Goal: Feedback & Contribution: Submit feedback/report problem

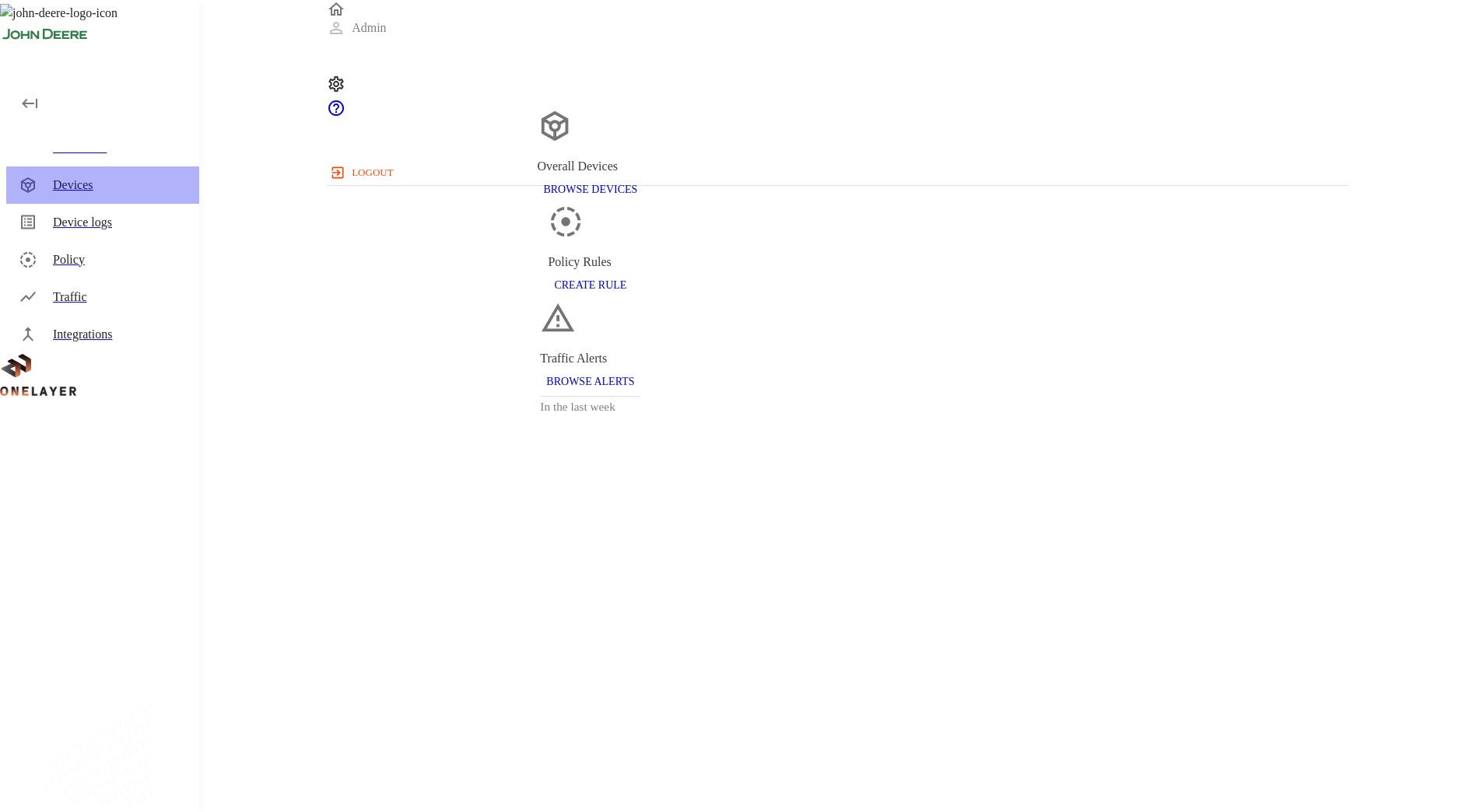
click at [69, 177] on div "Devices" at bounding box center [119, 185] width 134 height 19
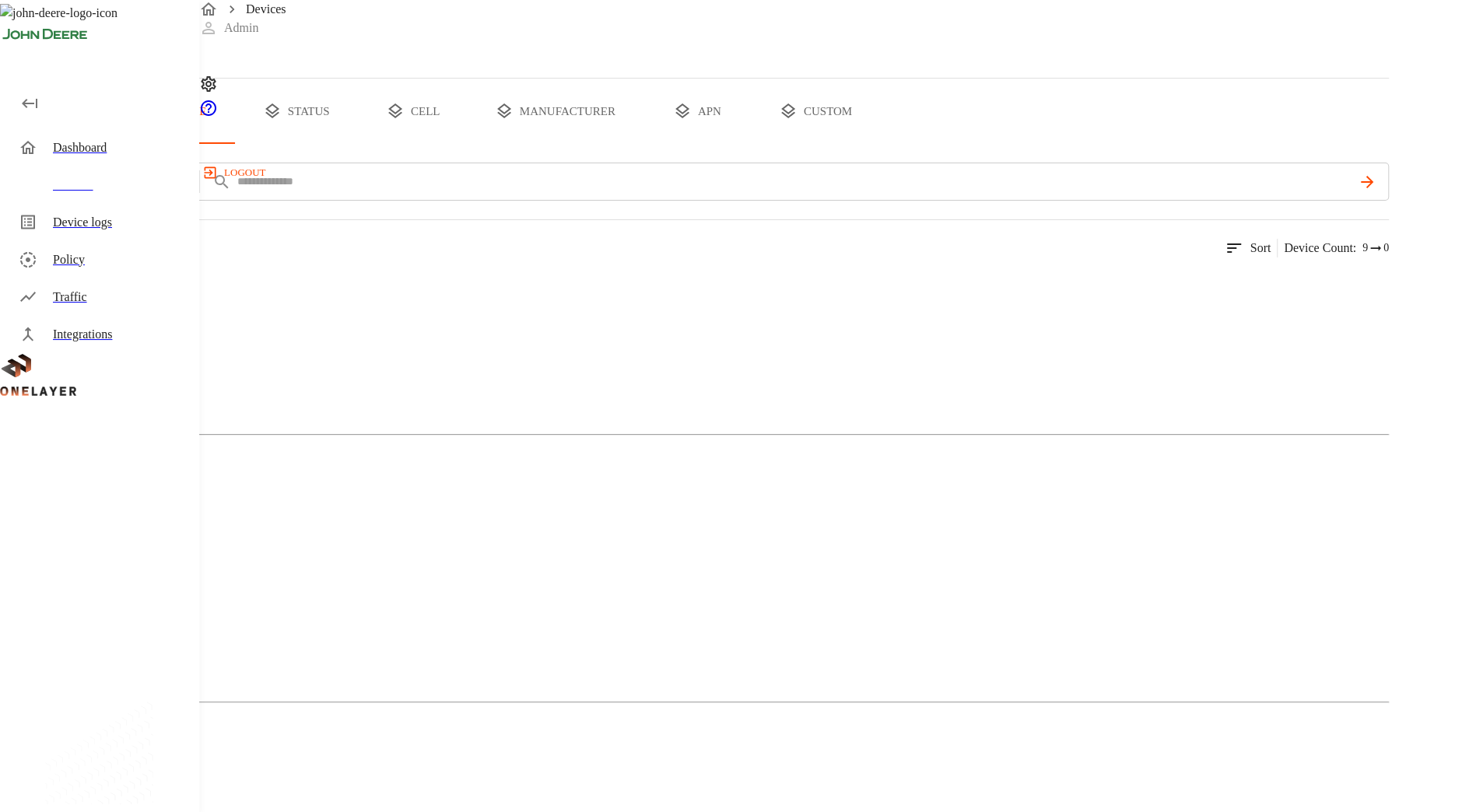
scroll to position [113, 0]
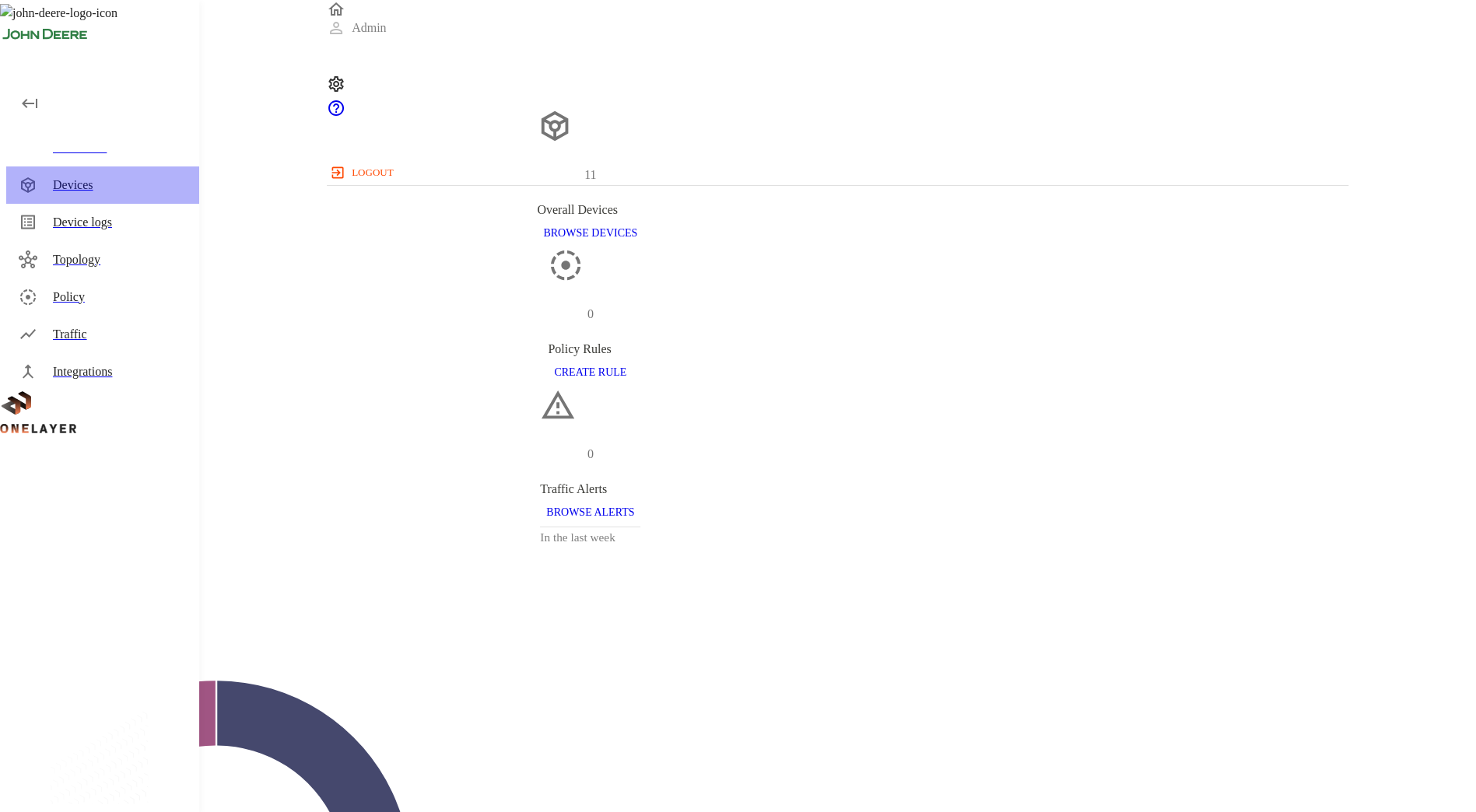
click at [79, 187] on div "Devices" at bounding box center [119, 185] width 134 height 19
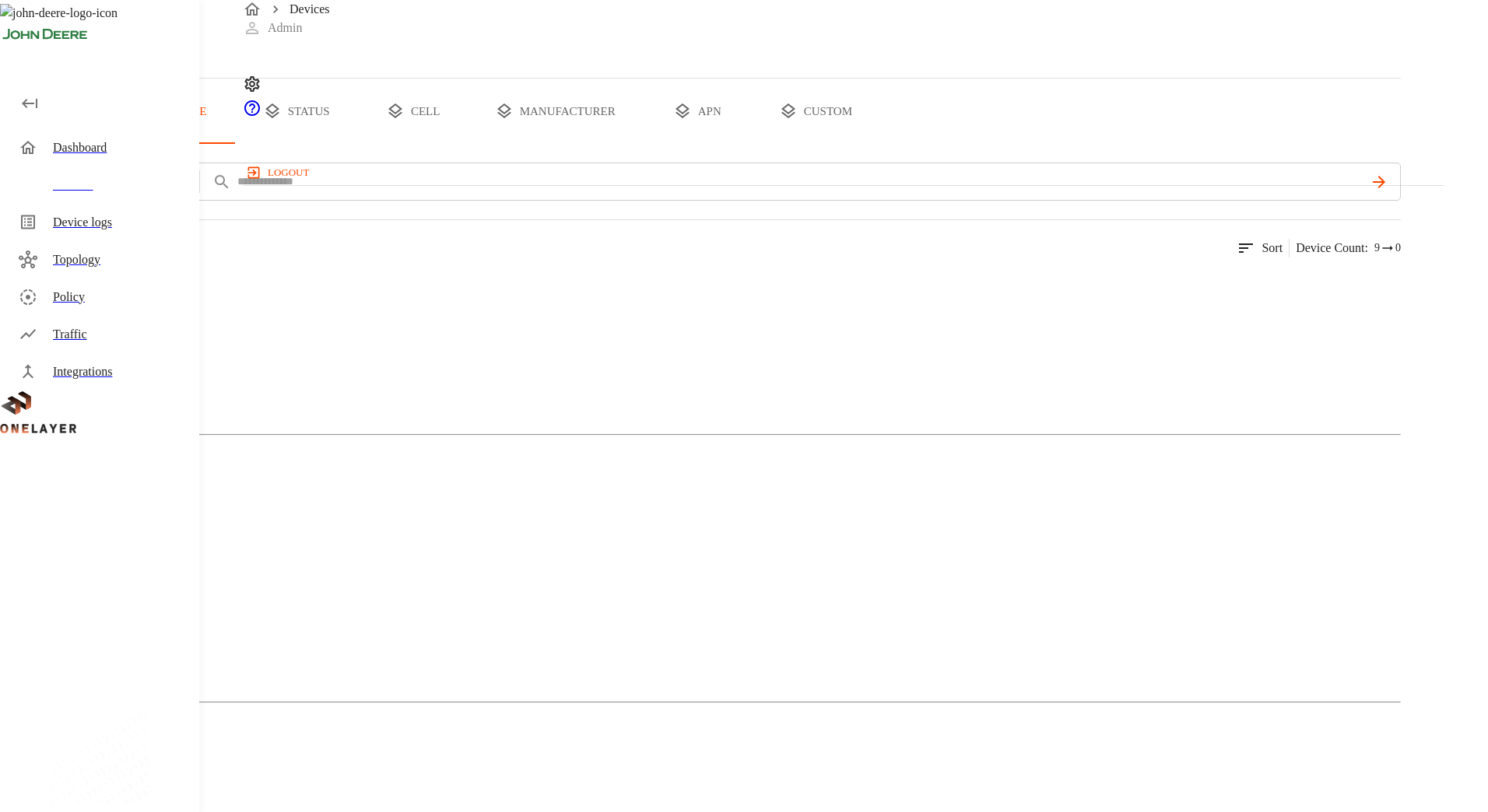
click at [122, 144] on button "all devices" at bounding box center [61, 111] width 122 height 66
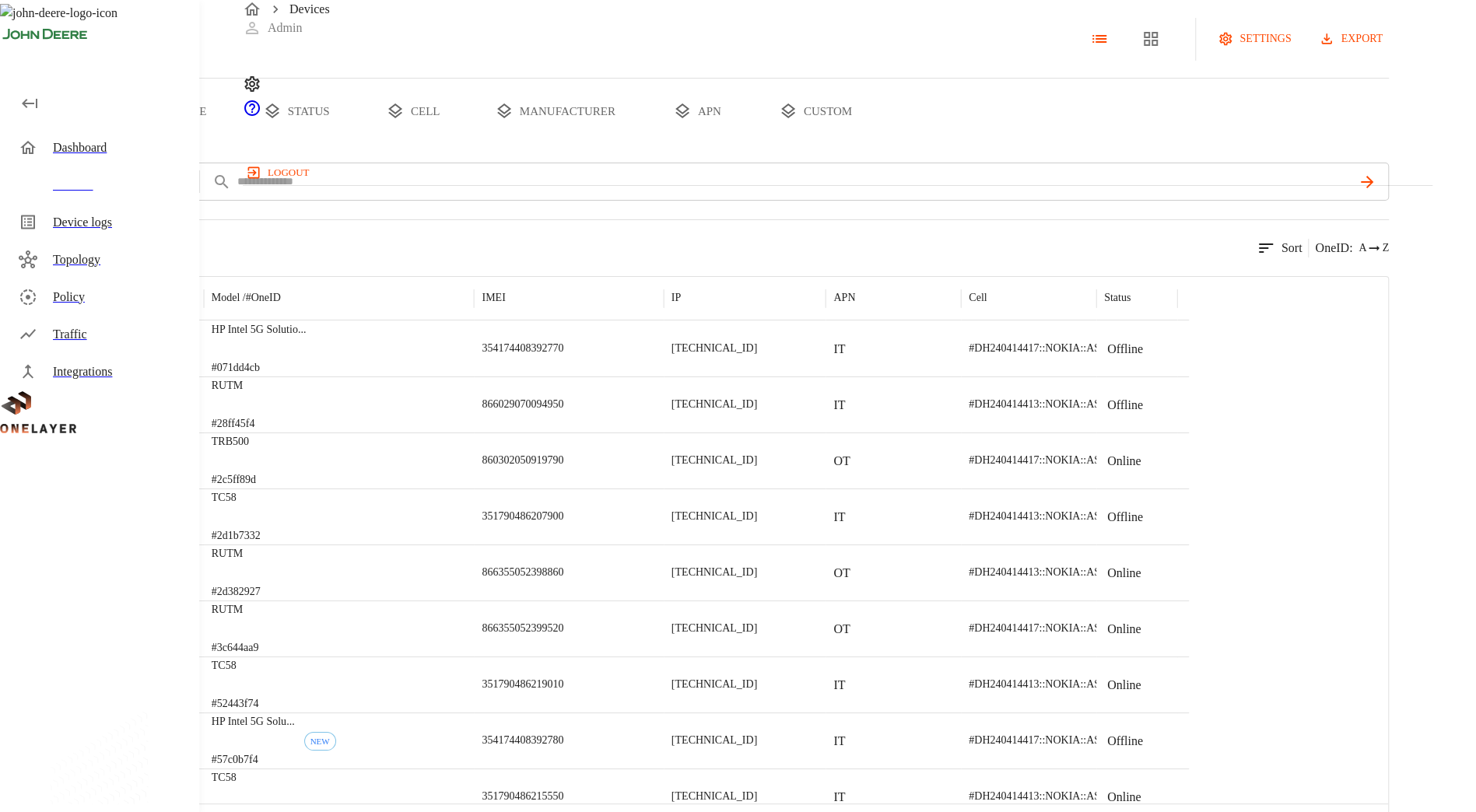
click at [307, 338] on p "HP Intel 5G Solutio ..." at bounding box center [258, 329] width 95 height 15
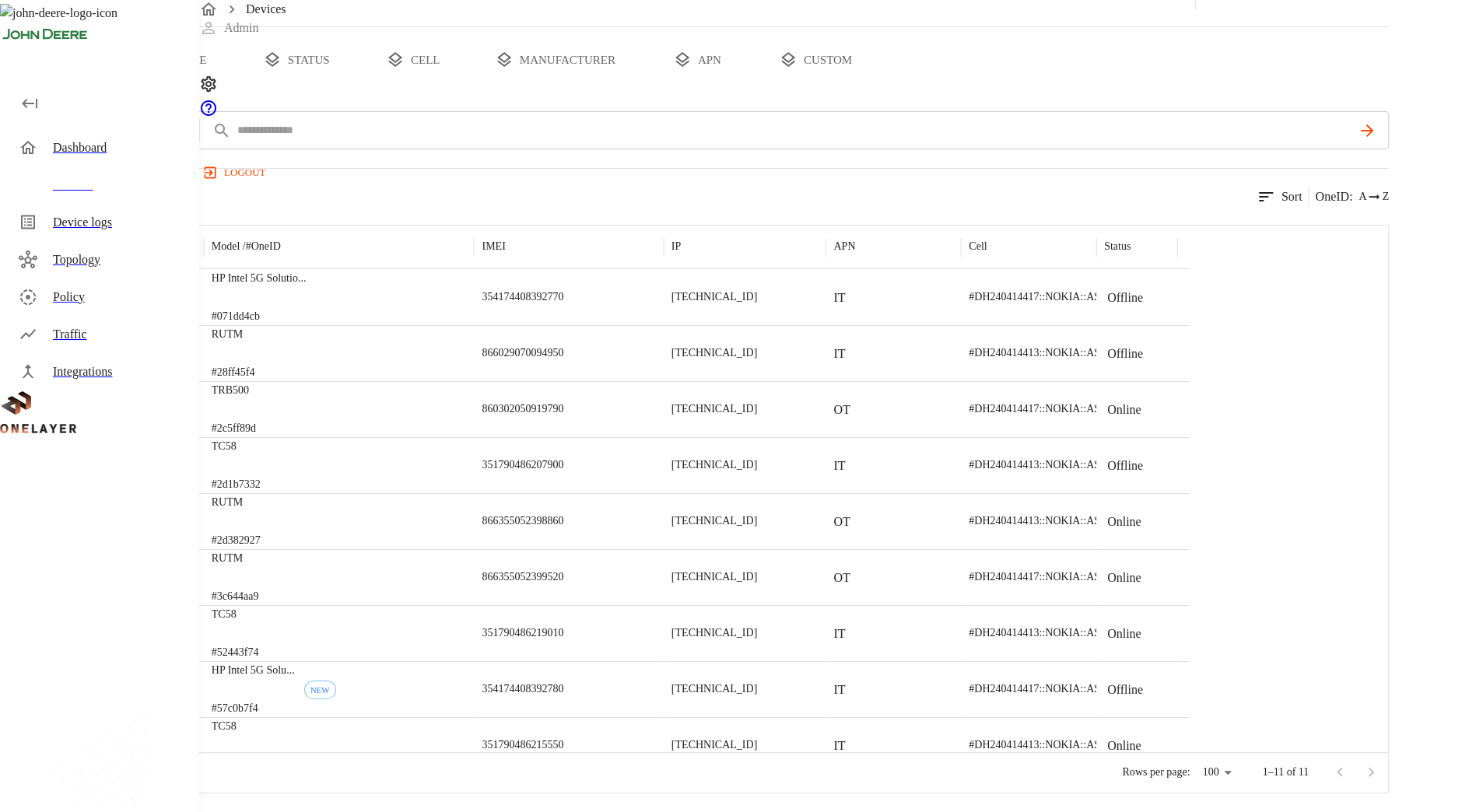
click at [460, 672] on div "HP Intel 5G Solu ... #57c0b7f4 NEW" at bounding box center [339, 689] width 270 height 56
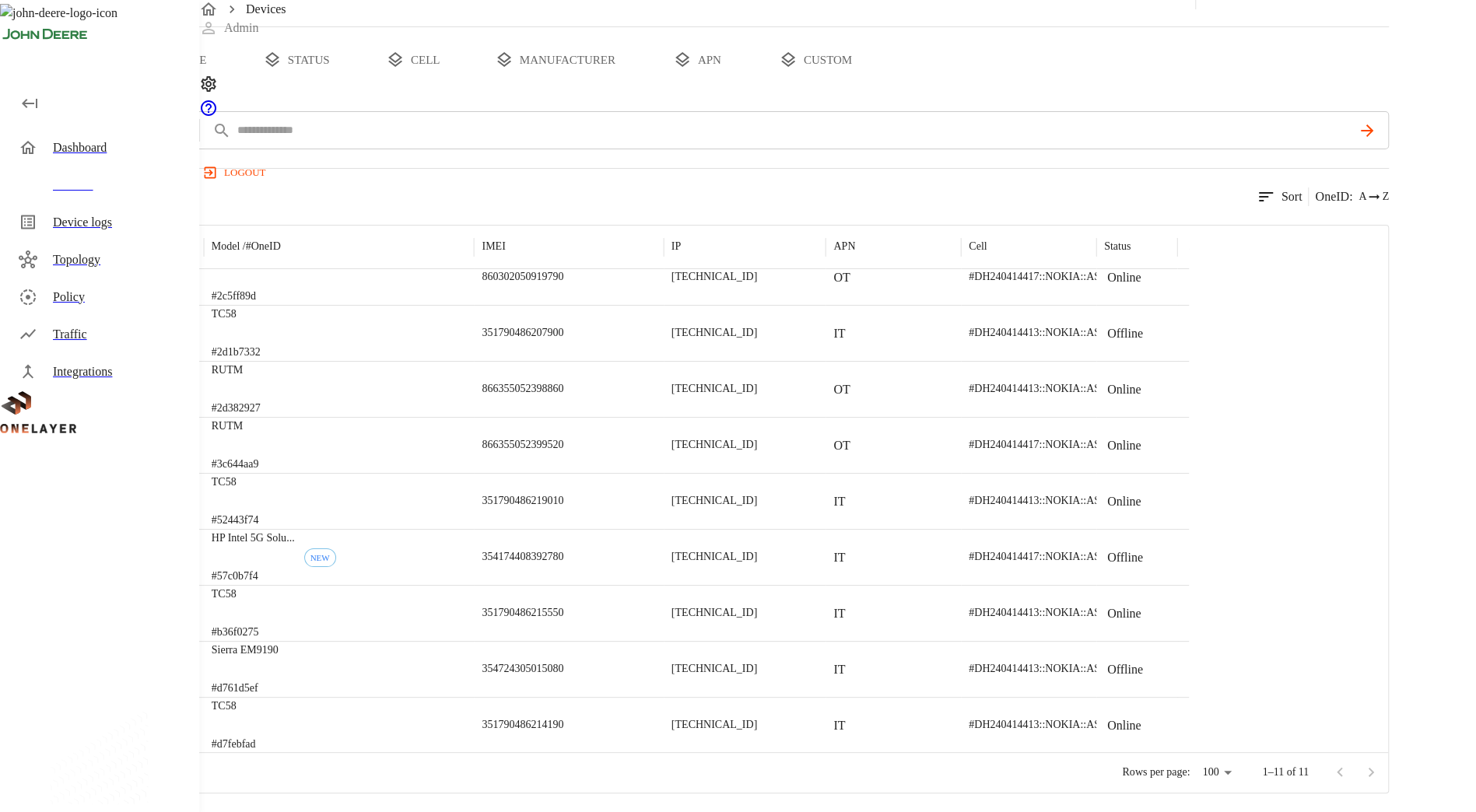
click at [279, 658] on p "Sierra EM9190" at bounding box center [245, 650] width 67 height 15
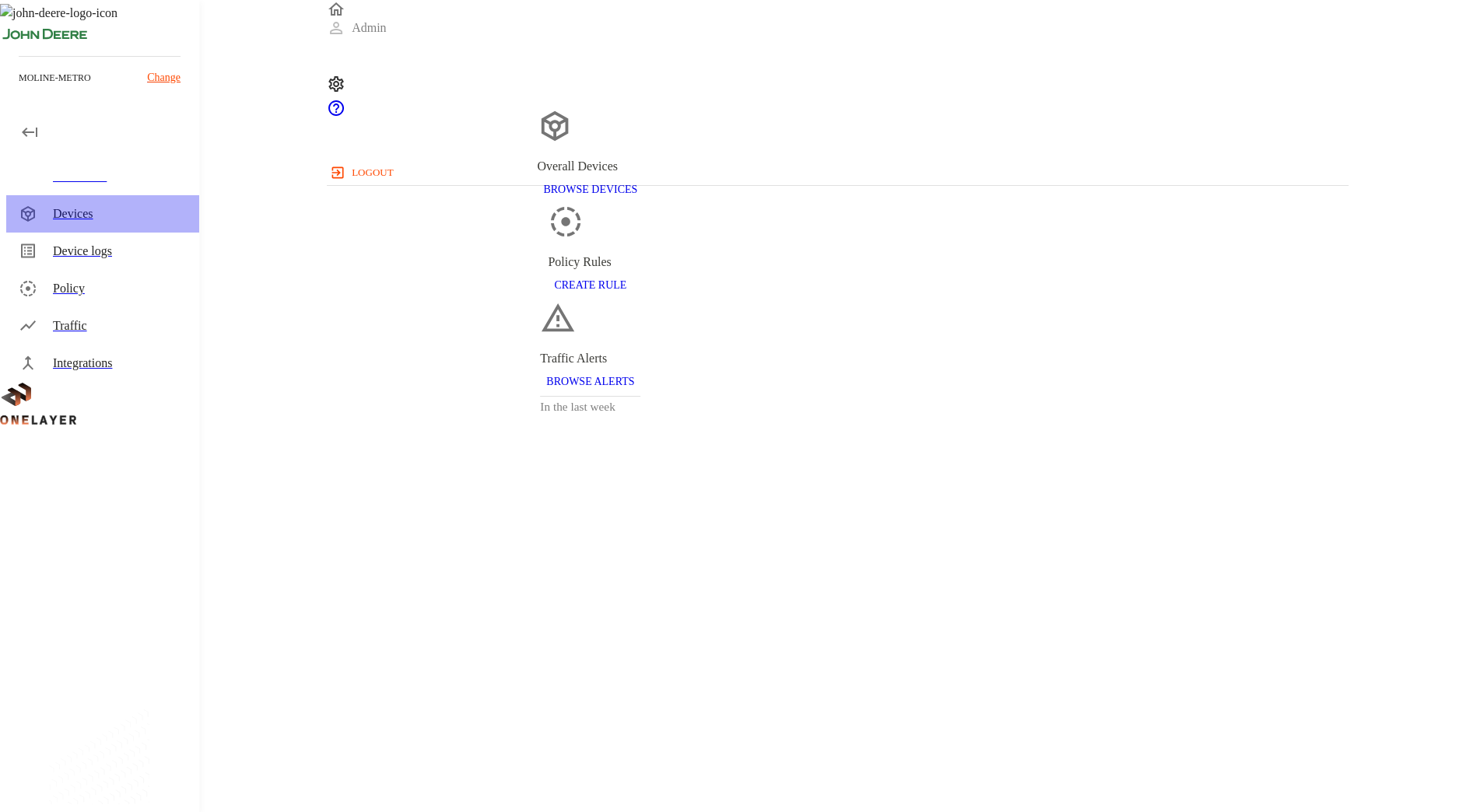
click at [84, 208] on div "Devices" at bounding box center [119, 214] width 134 height 19
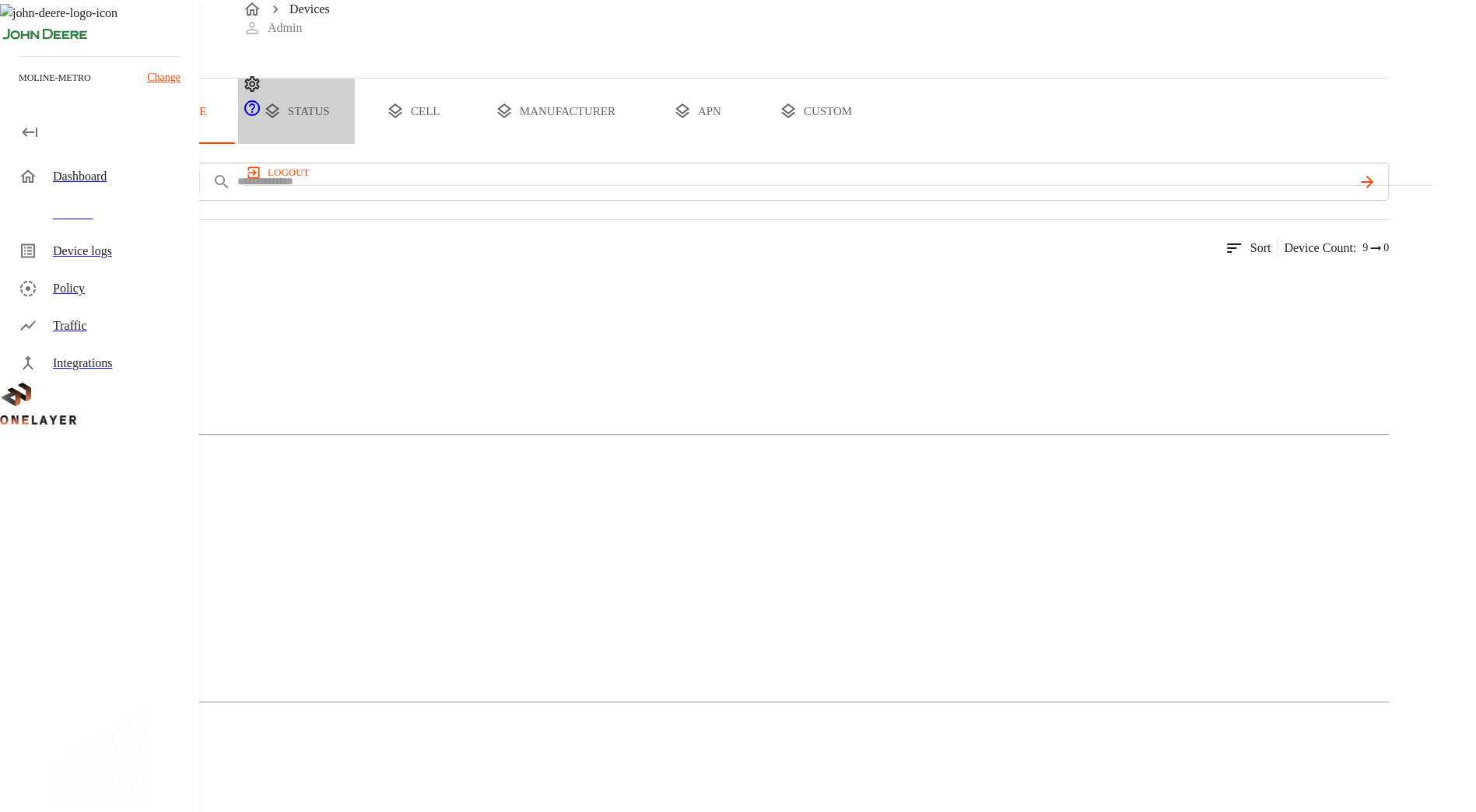
click at [355, 144] on button "status" at bounding box center [296, 111] width 117 height 66
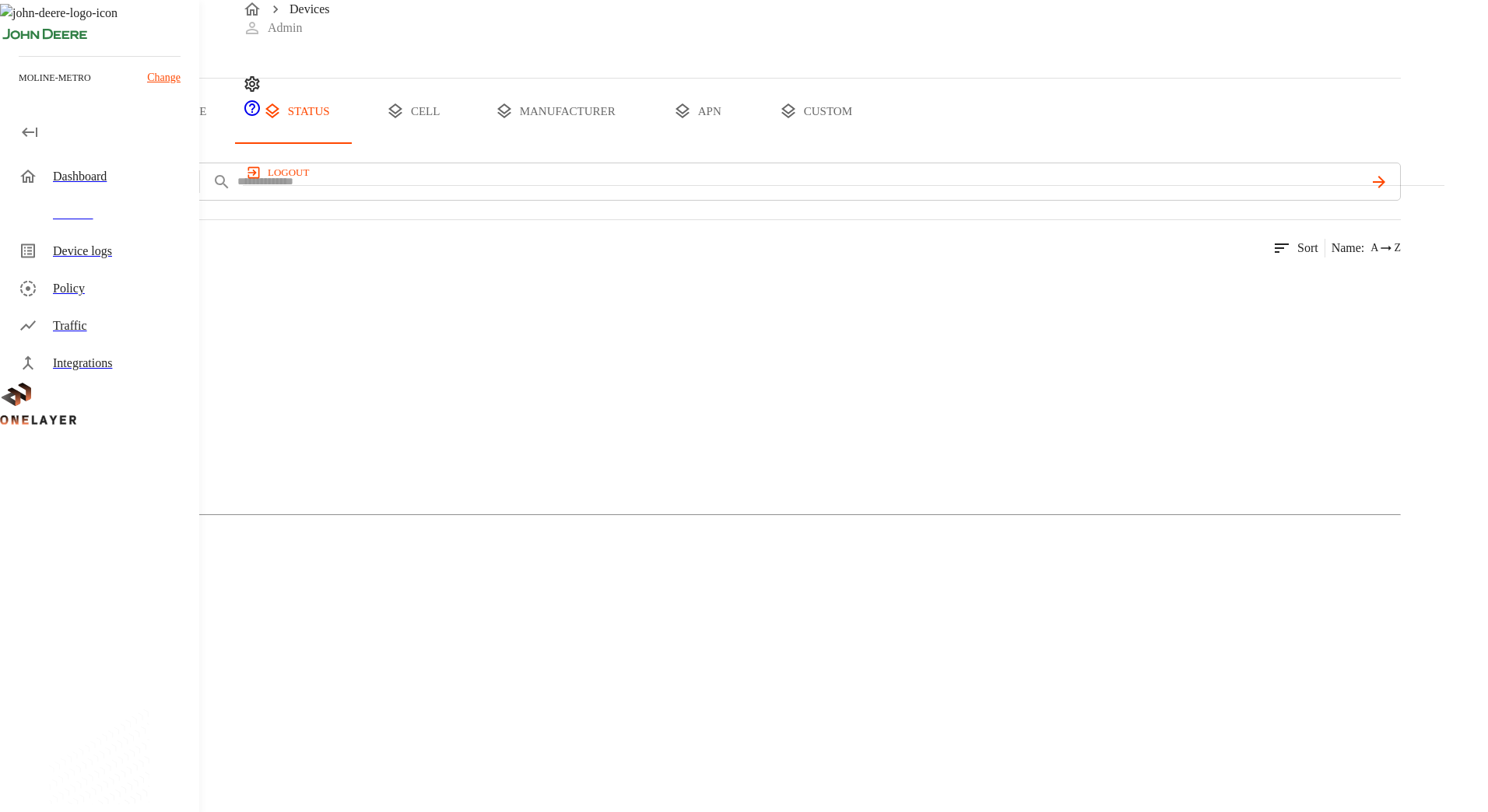
click at [604, 702] on div "Online" at bounding box center [700, 741] width 1401 height 78
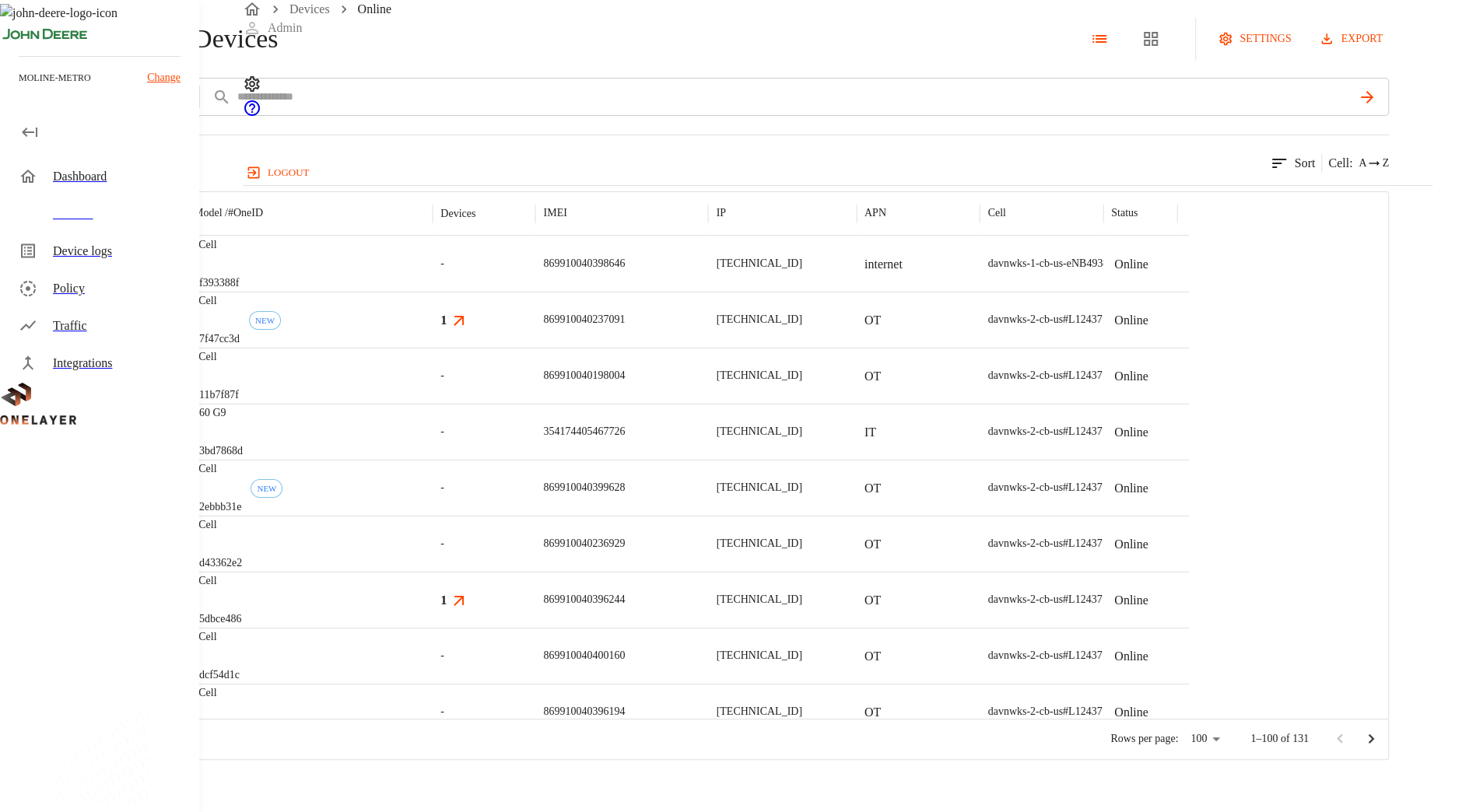
click at [802, 271] on p "[TECHNICAL_ID]" at bounding box center [759, 263] width 86 height 15
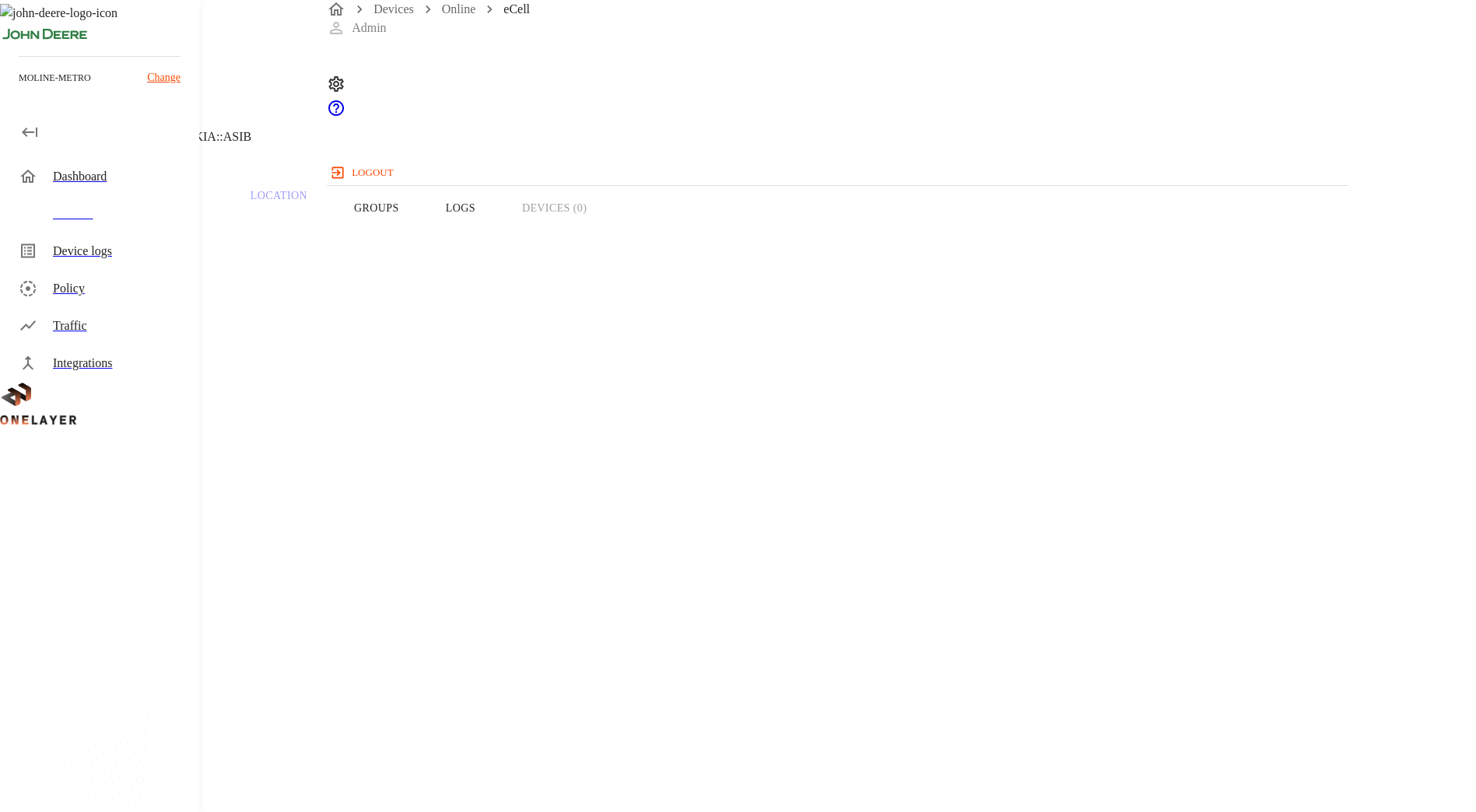
click at [893, 737] on p "[TECHNICAL_ID]" at bounding box center [590, 746] width 1106 height 19
copy p "[TECHNICAL_ID]"
click at [145, 332] on div "Traffic" at bounding box center [119, 325] width 134 height 19
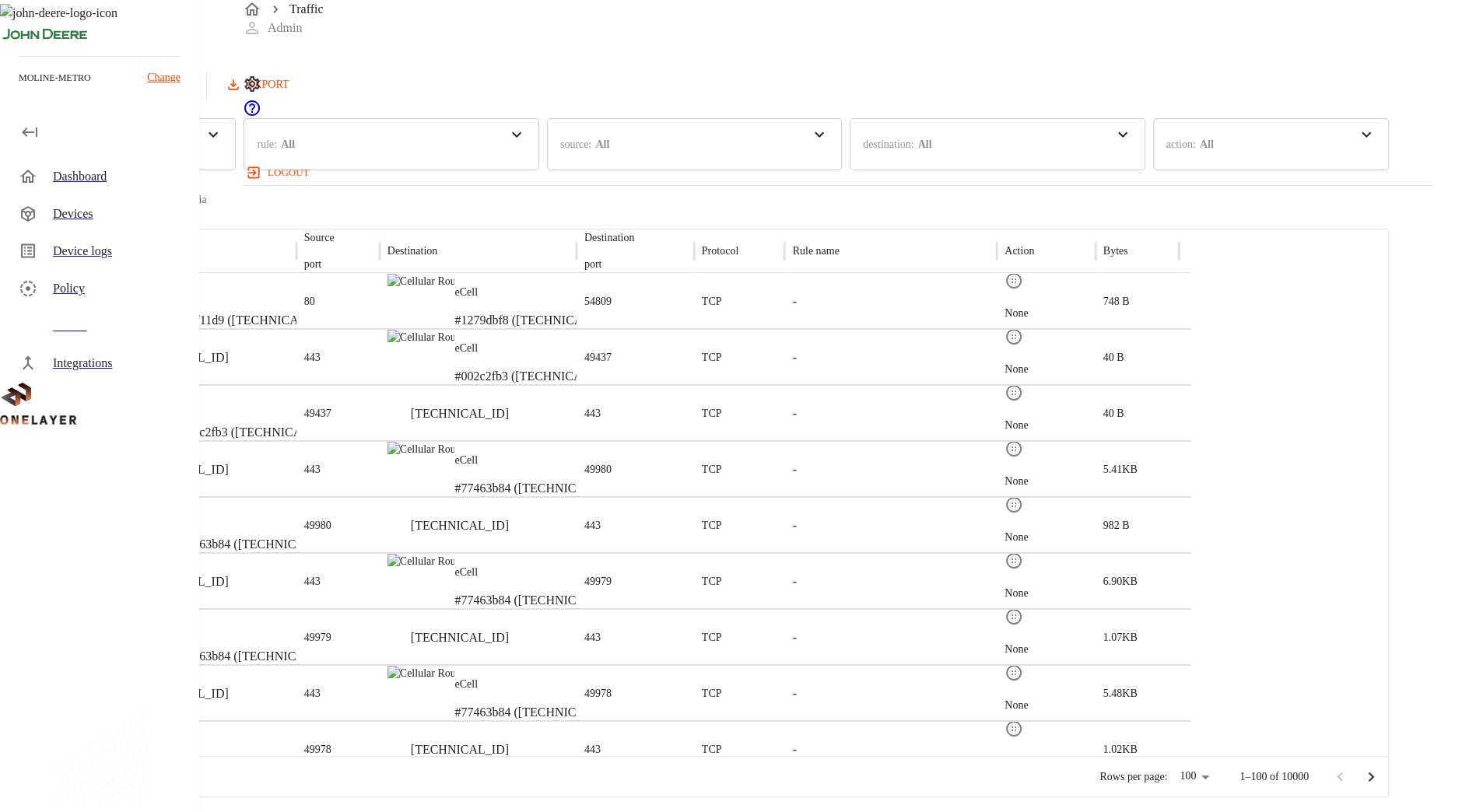
click at [506, 148] on div "rule : All" at bounding box center [391, 144] width 295 height 52
click at [609, 151] on p "All" at bounding box center [602, 144] width 14 height 16
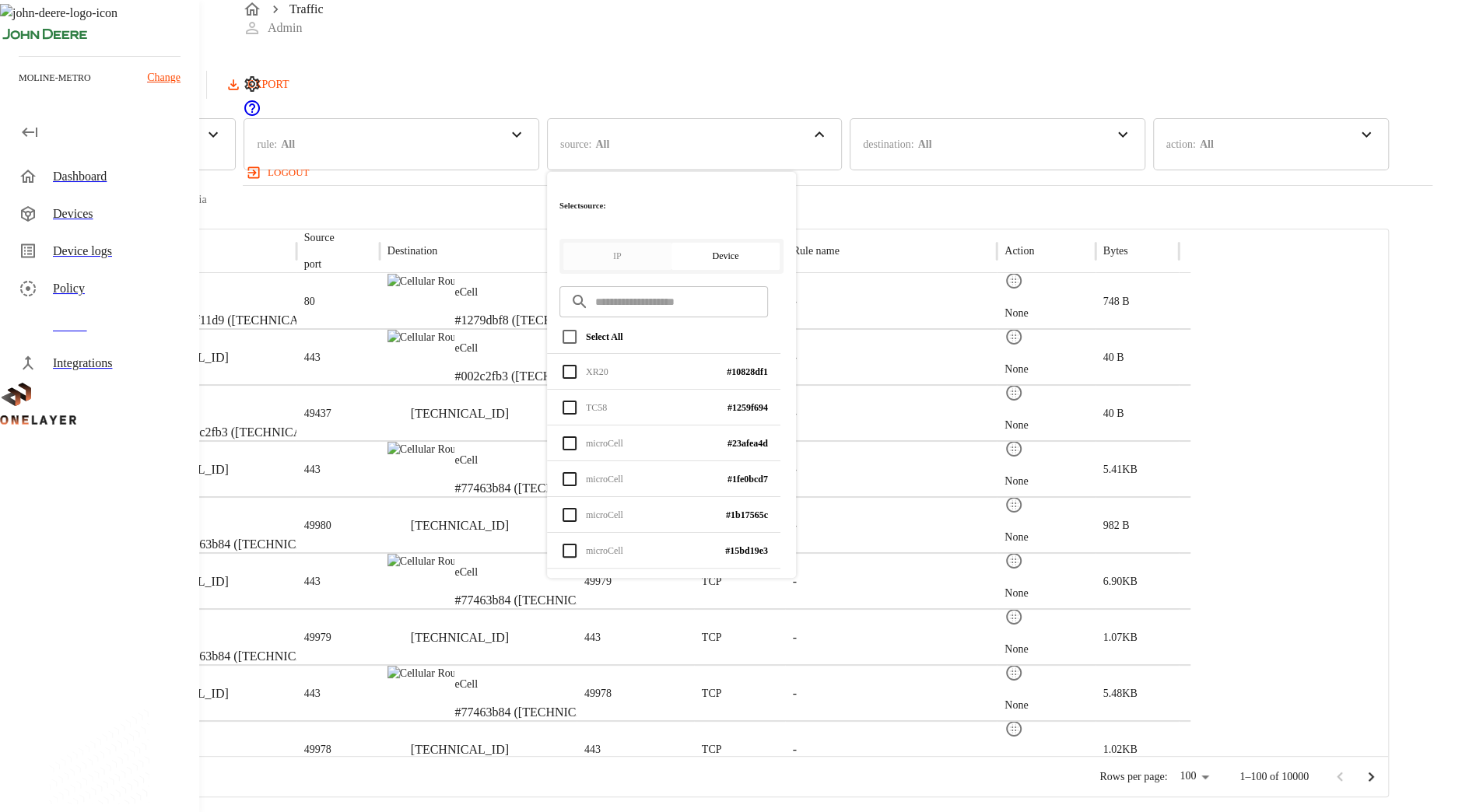
click at [671, 243] on button "IP" at bounding box center [618, 257] width 108 height 28
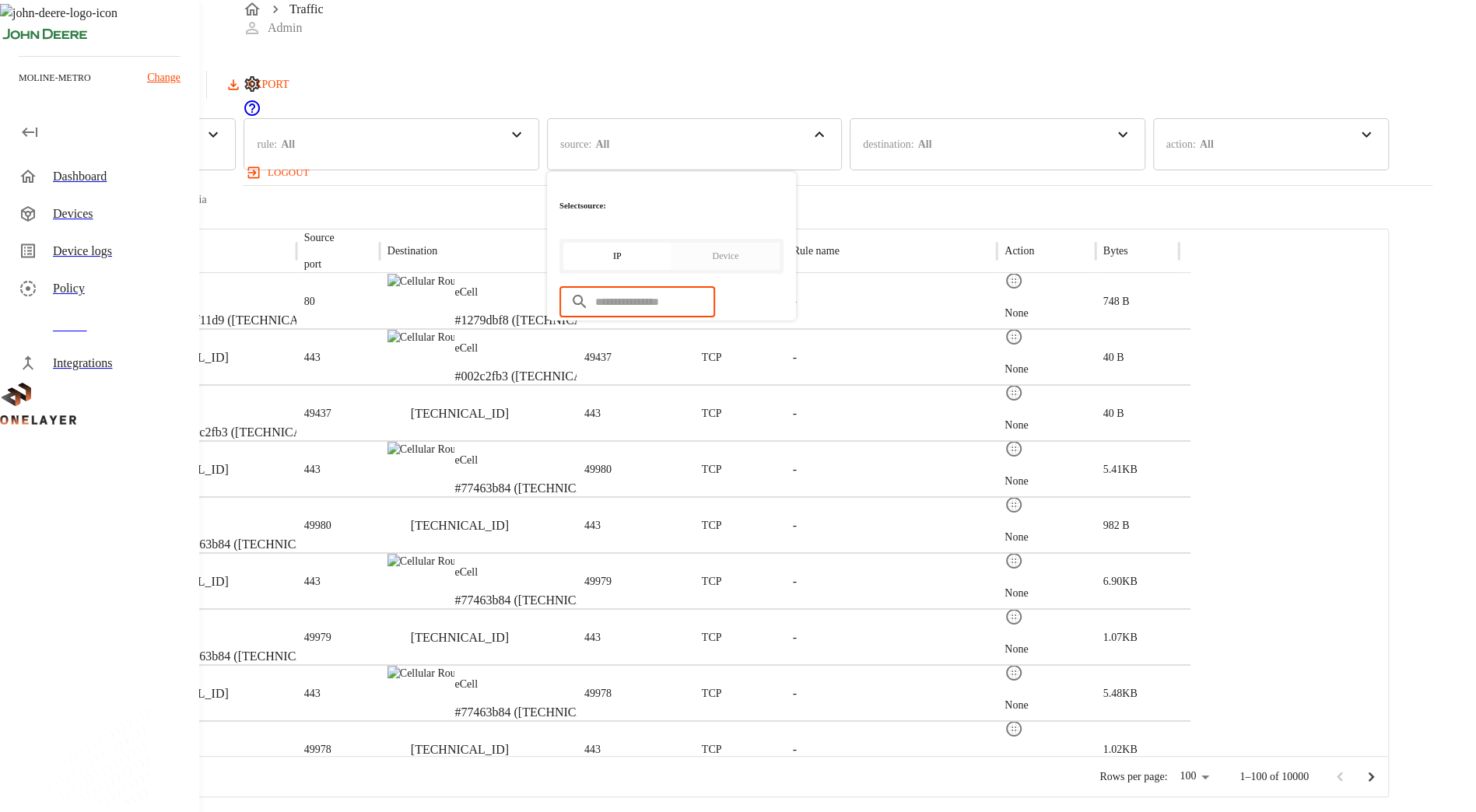
click at [715, 282] on input "text" at bounding box center [655, 302] width 120 height 41
paste input "**********"
type input "**********"
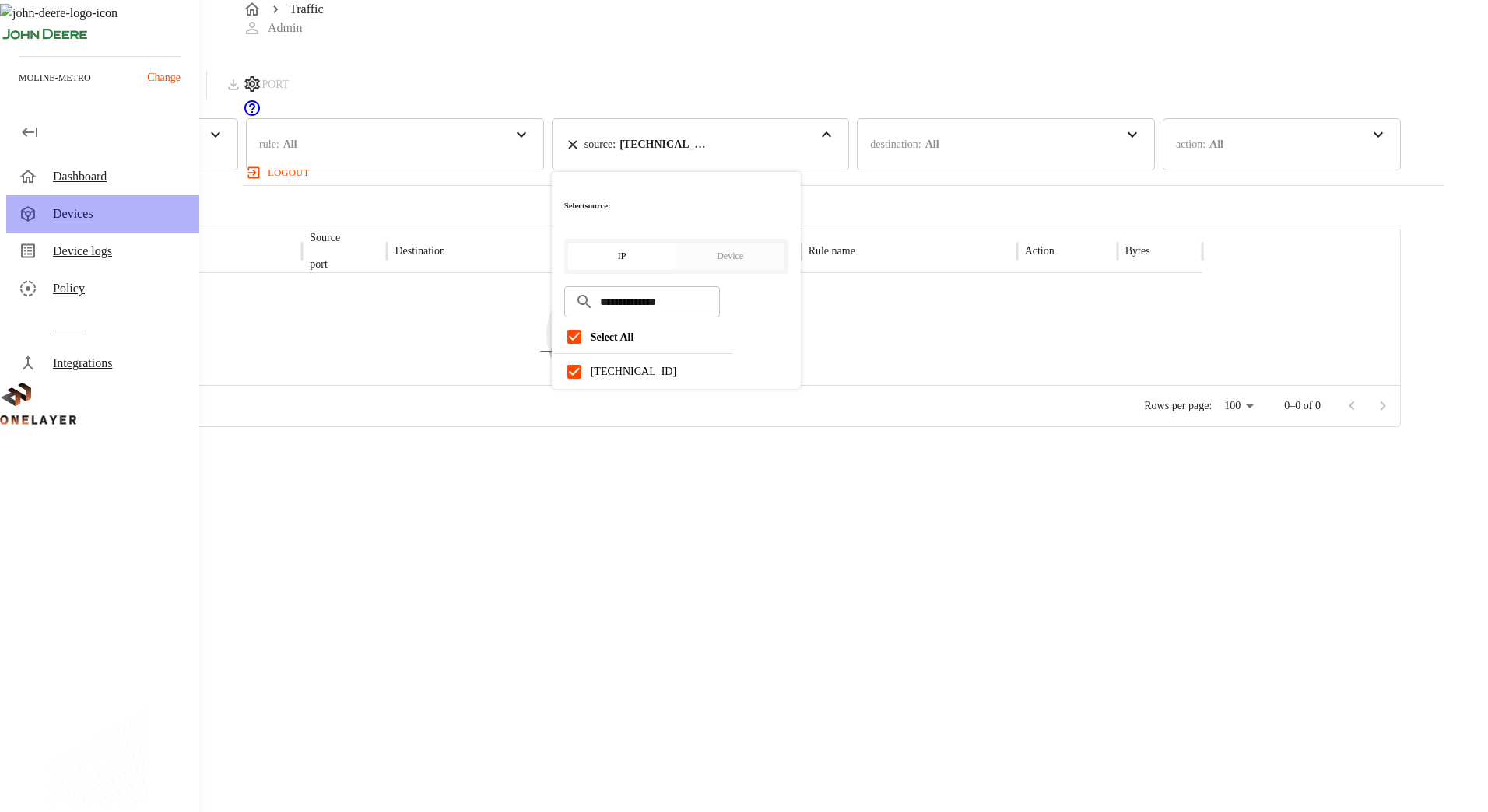
click at [118, 219] on div "Devices" at bounding box center [119, 214] width 134 height 19
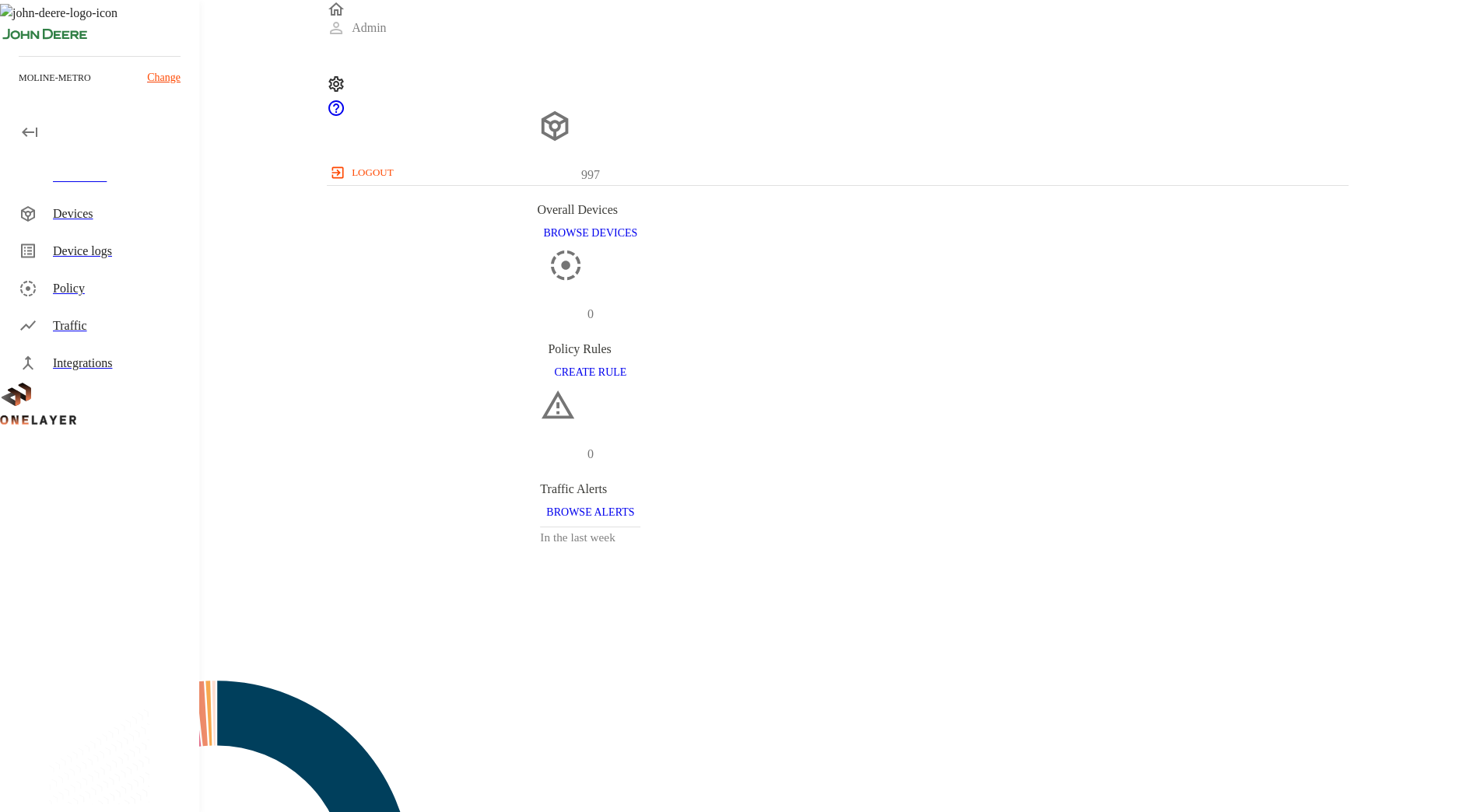
click at [158, 210] on div "Devices" at bounding box center [119, 214] width 134 height 19
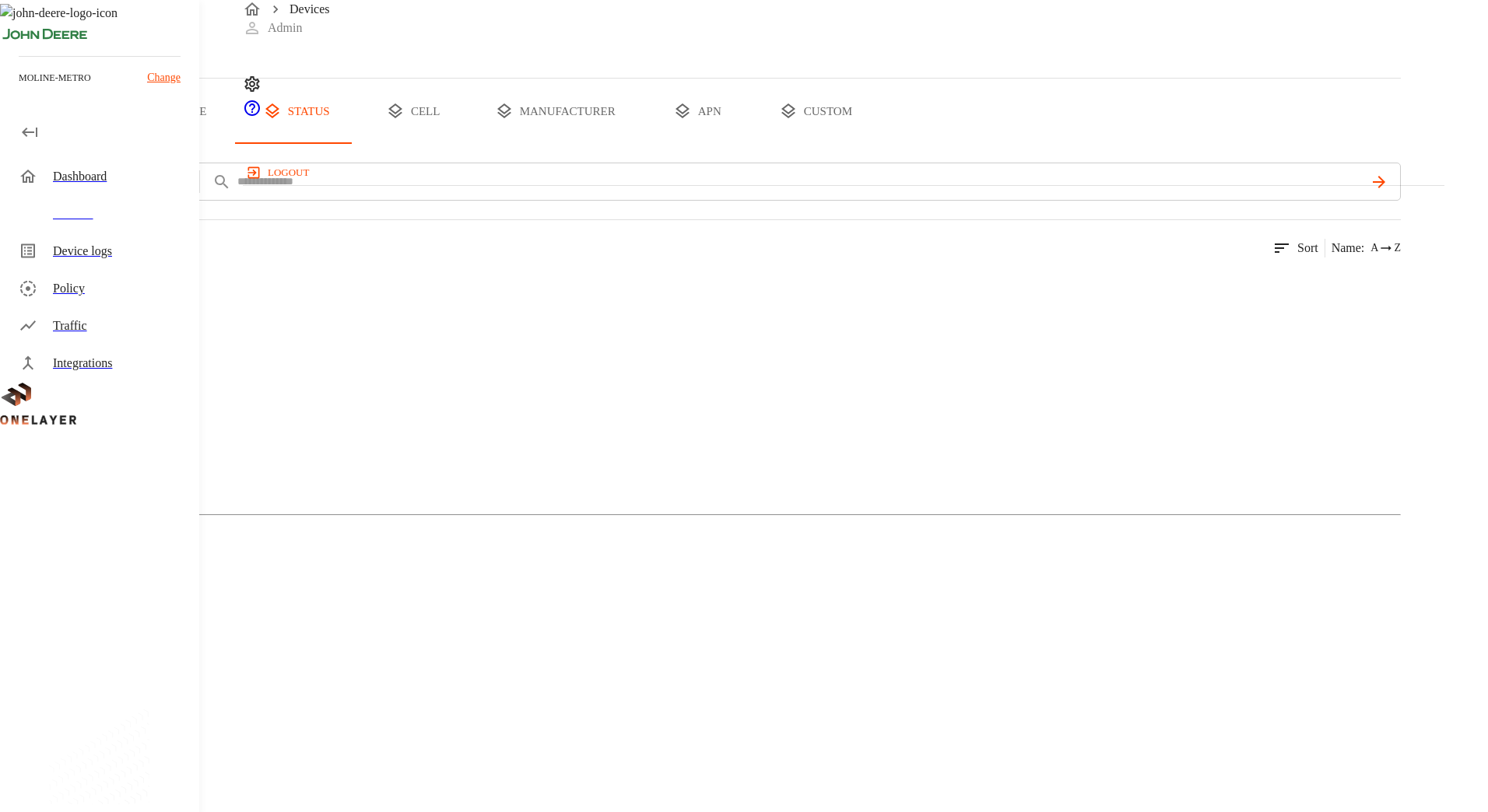
click at [122, 144] on button "all devices" at bounding box center [61, 111] width 122 height 66
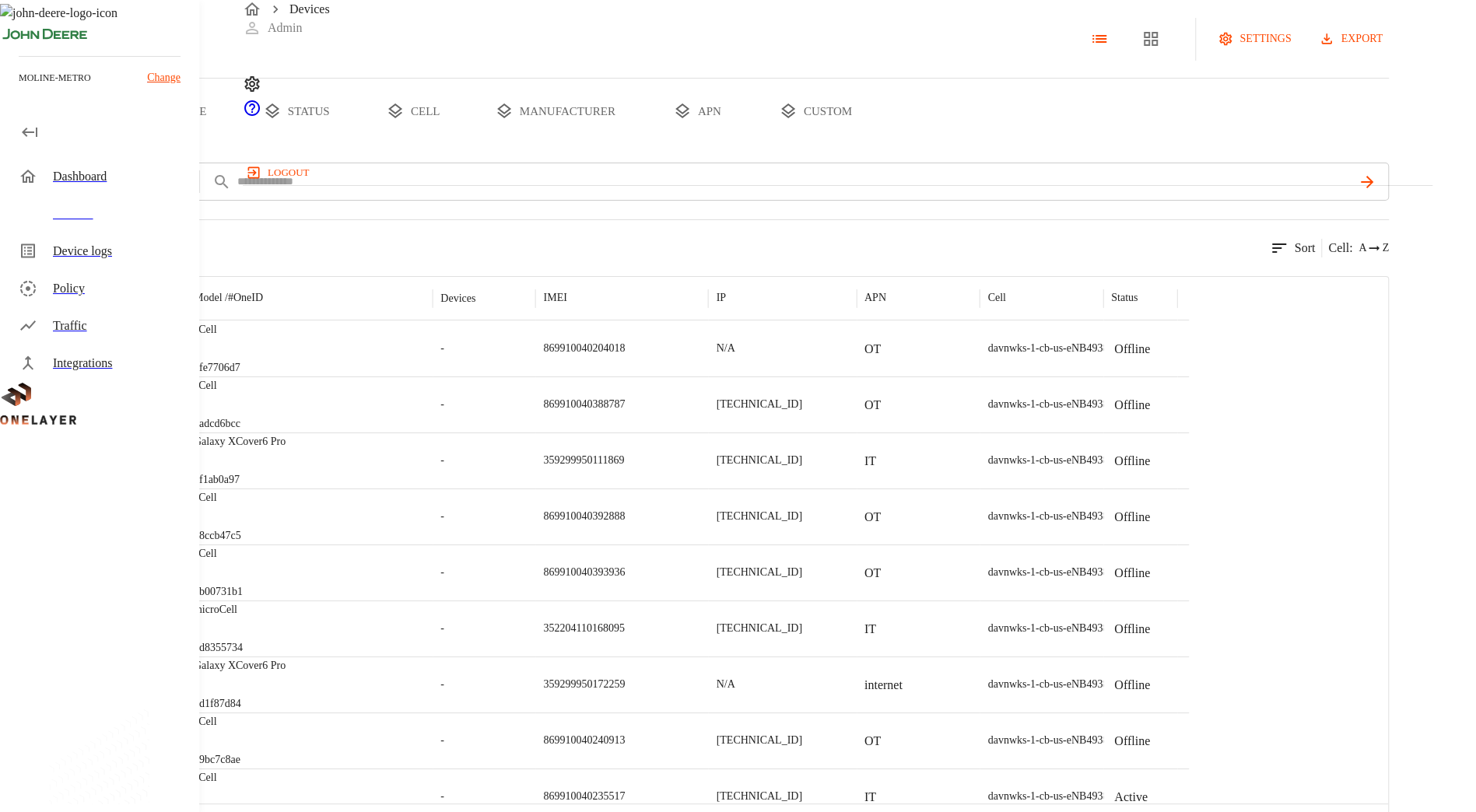
click at [432, 376] on div "eCell #fe7706d7" at bounding box center [309, 348] width 247 height 56
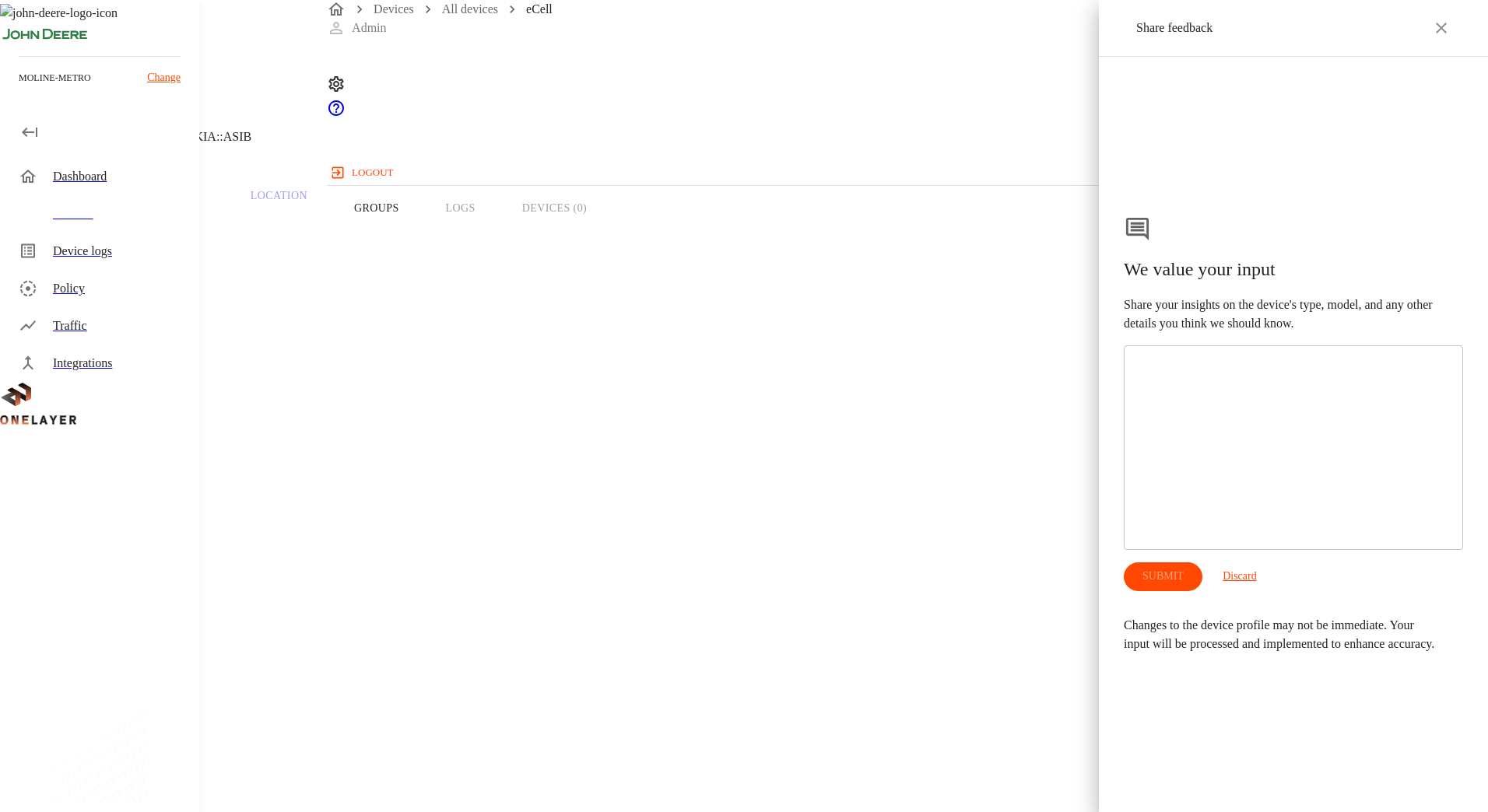
click at [1278, 478] on textarea at bounding box center [1294, 448] width 318 height 179
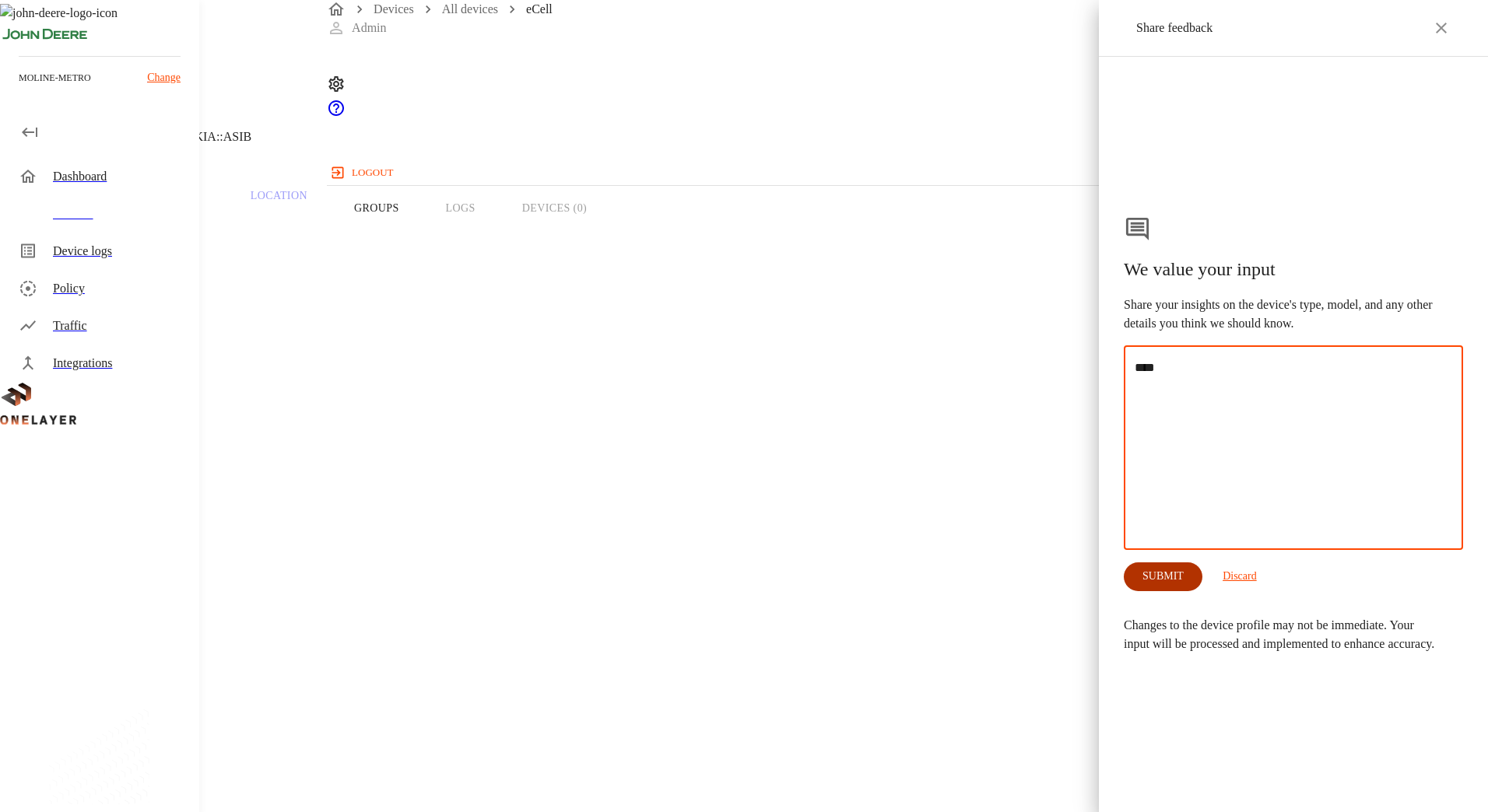
type textarea "****"
click at [1171, 580] on button "Submit" at bounding box center [1163, 577] width 53 height 29
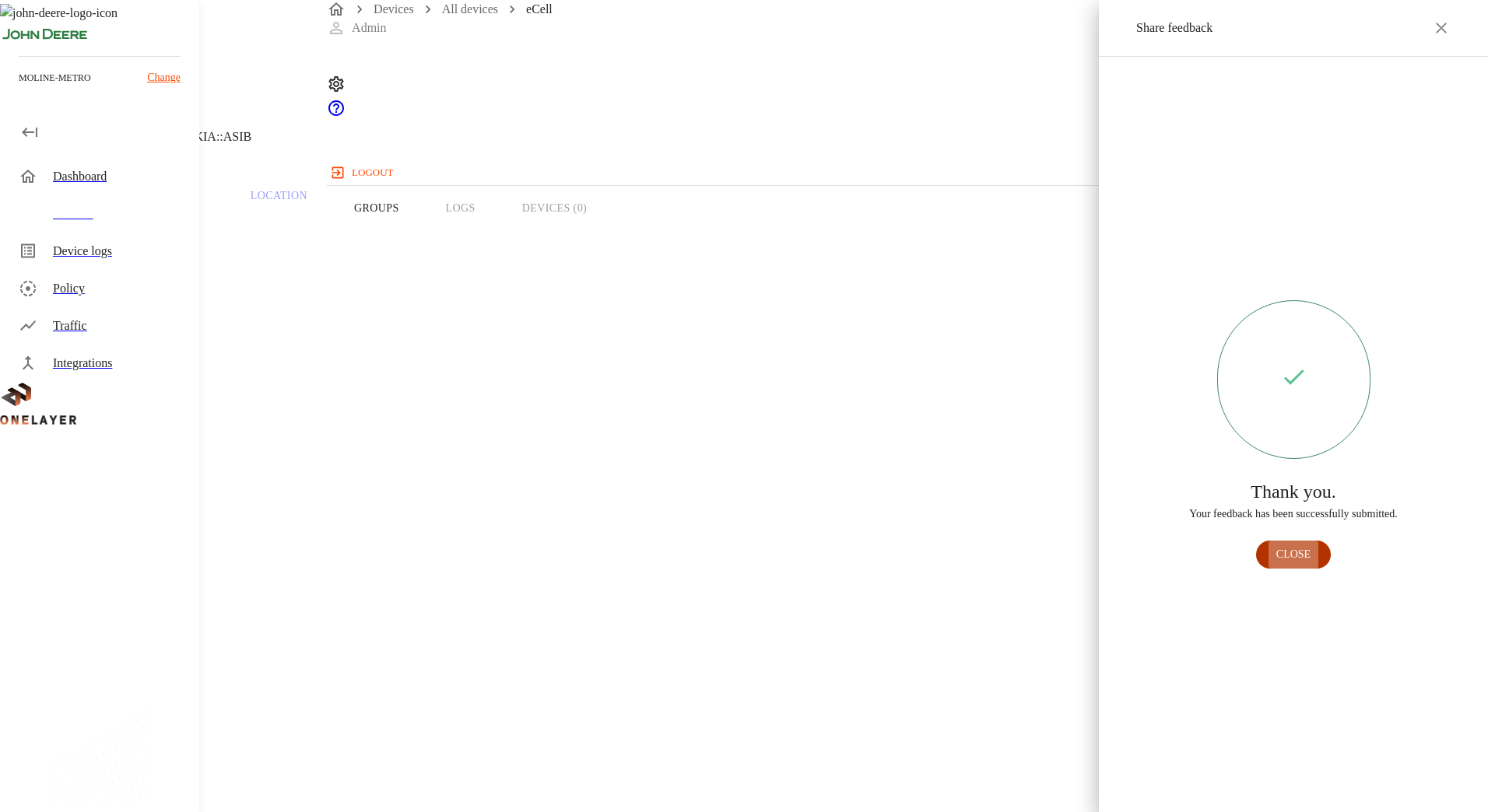
click at [1294, 552] on button "Close" at bounding box center [1293, 555] width 49 height 29
